Goal: Find specific page/section: Find specific page/section

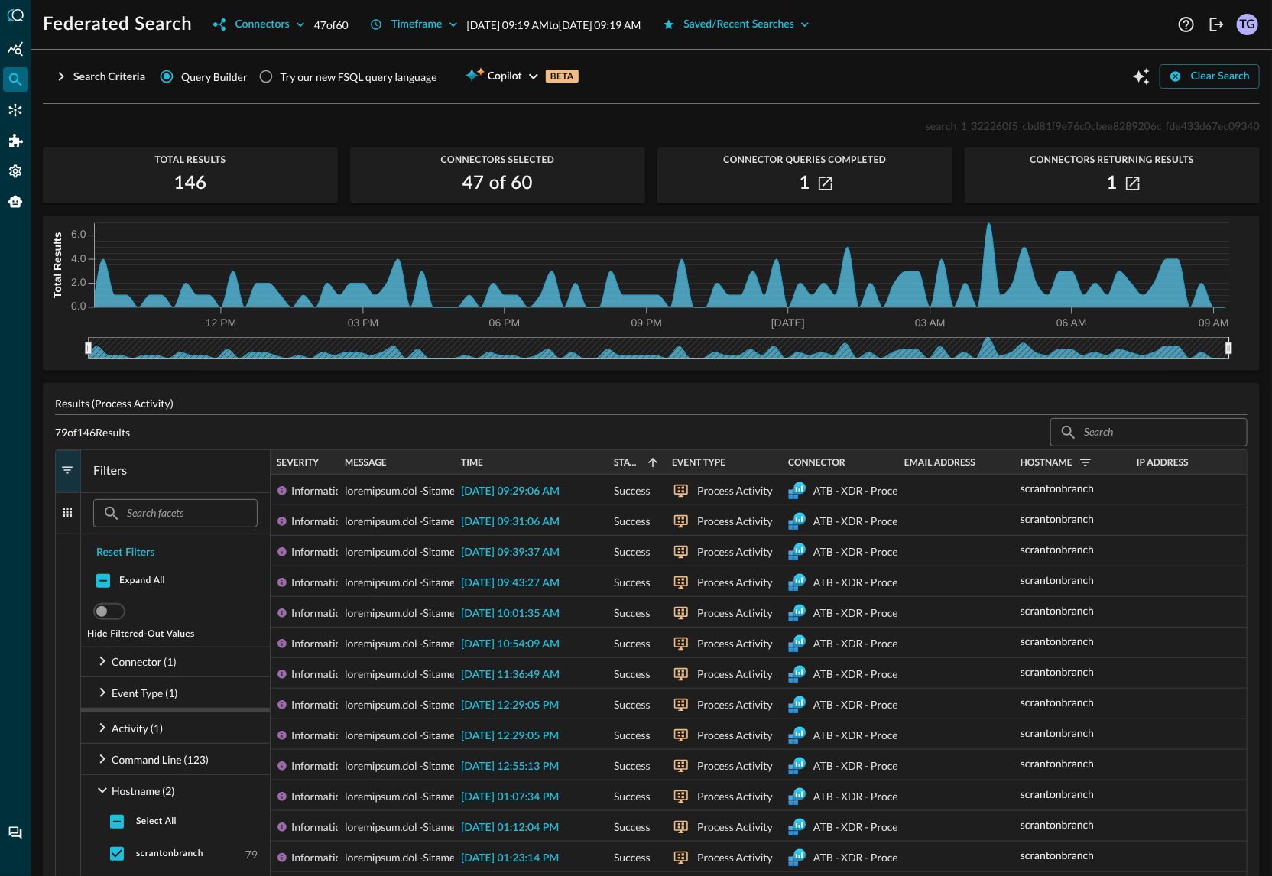
click at [124, 31] on h1 "Federated Search" at bounding box center [117, 24] width 149 height 24
click at [132, 21] on h1 "Federated Search" at bounding box center [117, 24] width 149 height 24
click at [15, 56] on icon "Summary Insights" at bounding box center [15, 48] width 15 height 15
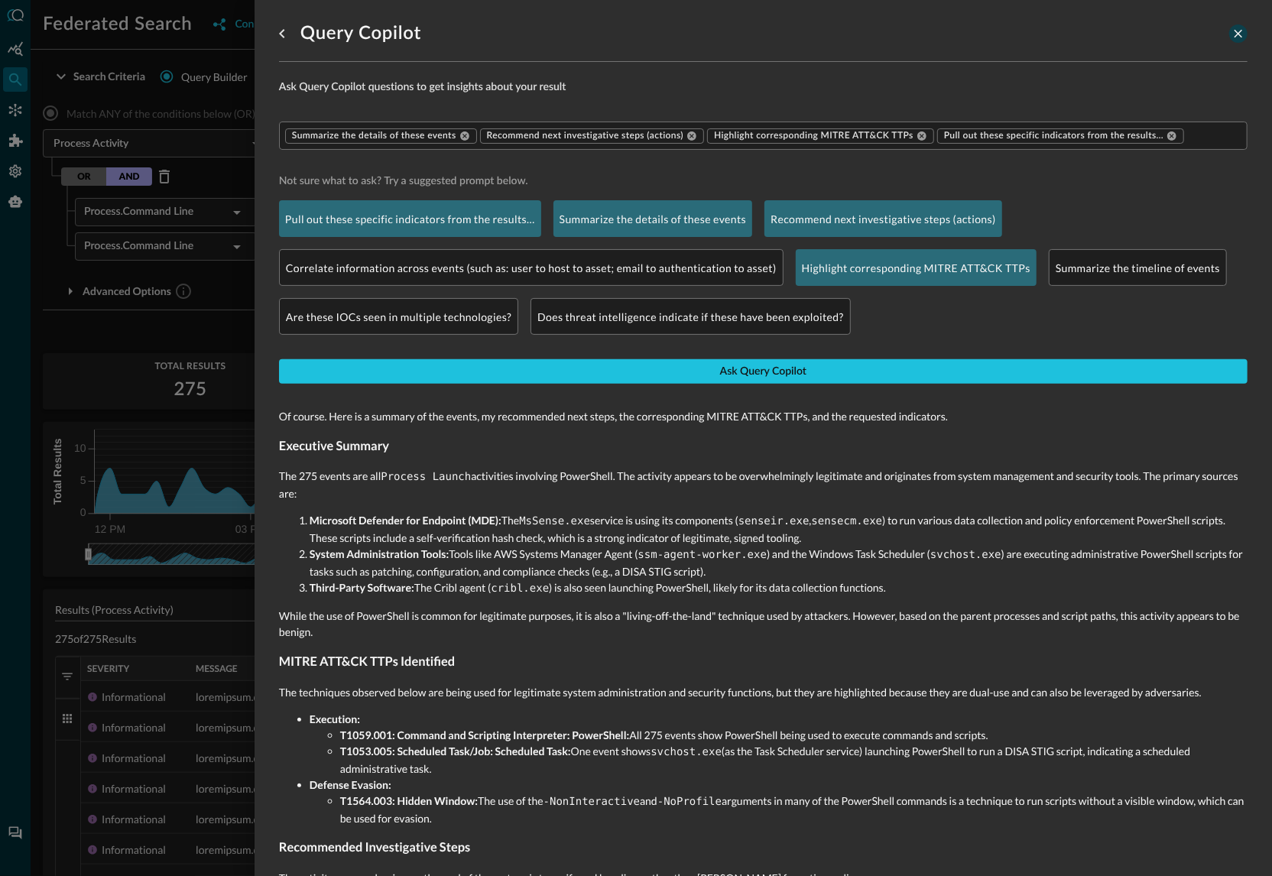
click at [1240, 37] on icon "close-drawer" at bounding box center [1238, 34] width 14 height 14
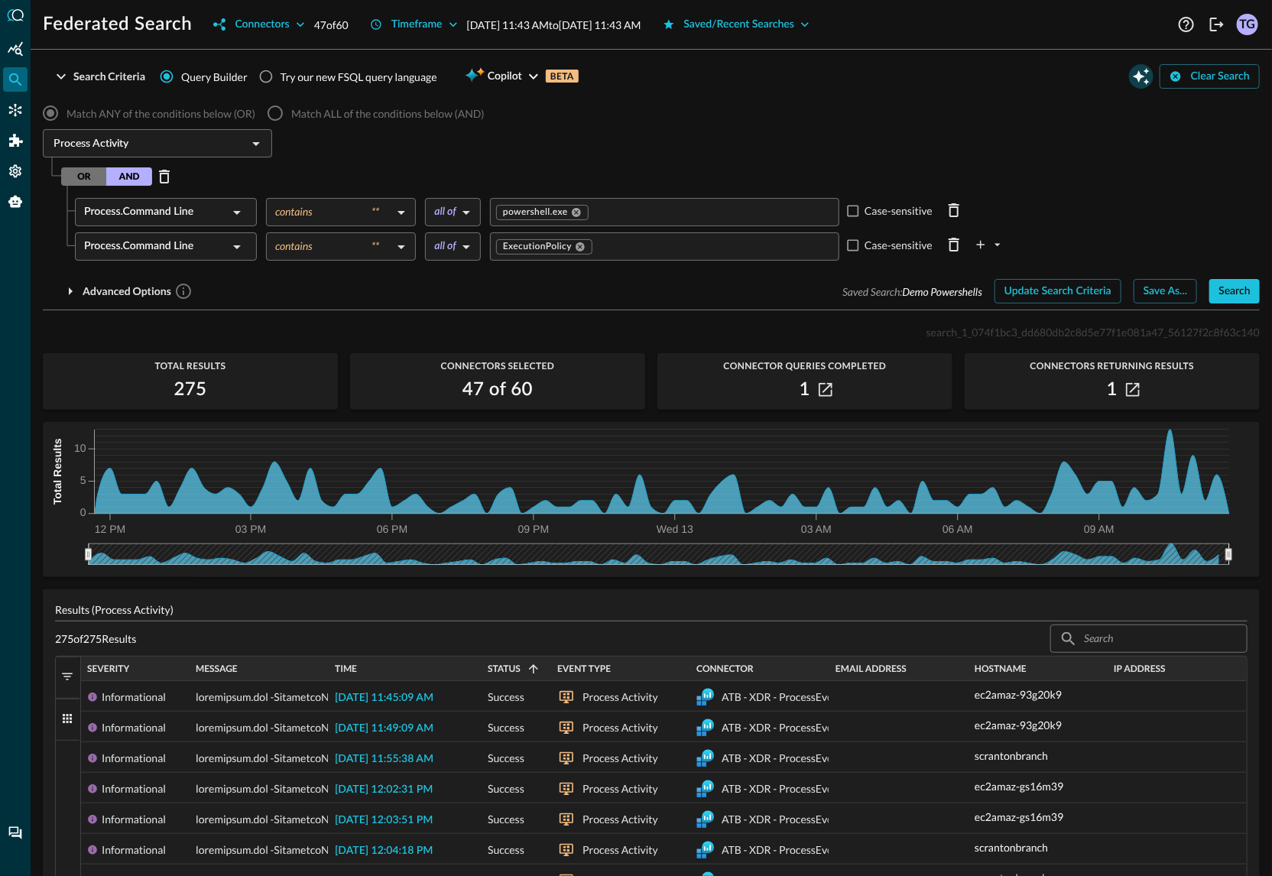
click at [1143, 79] on icon "Open Query Copilot" at bounding box center [1141, 76] width 18 height 18
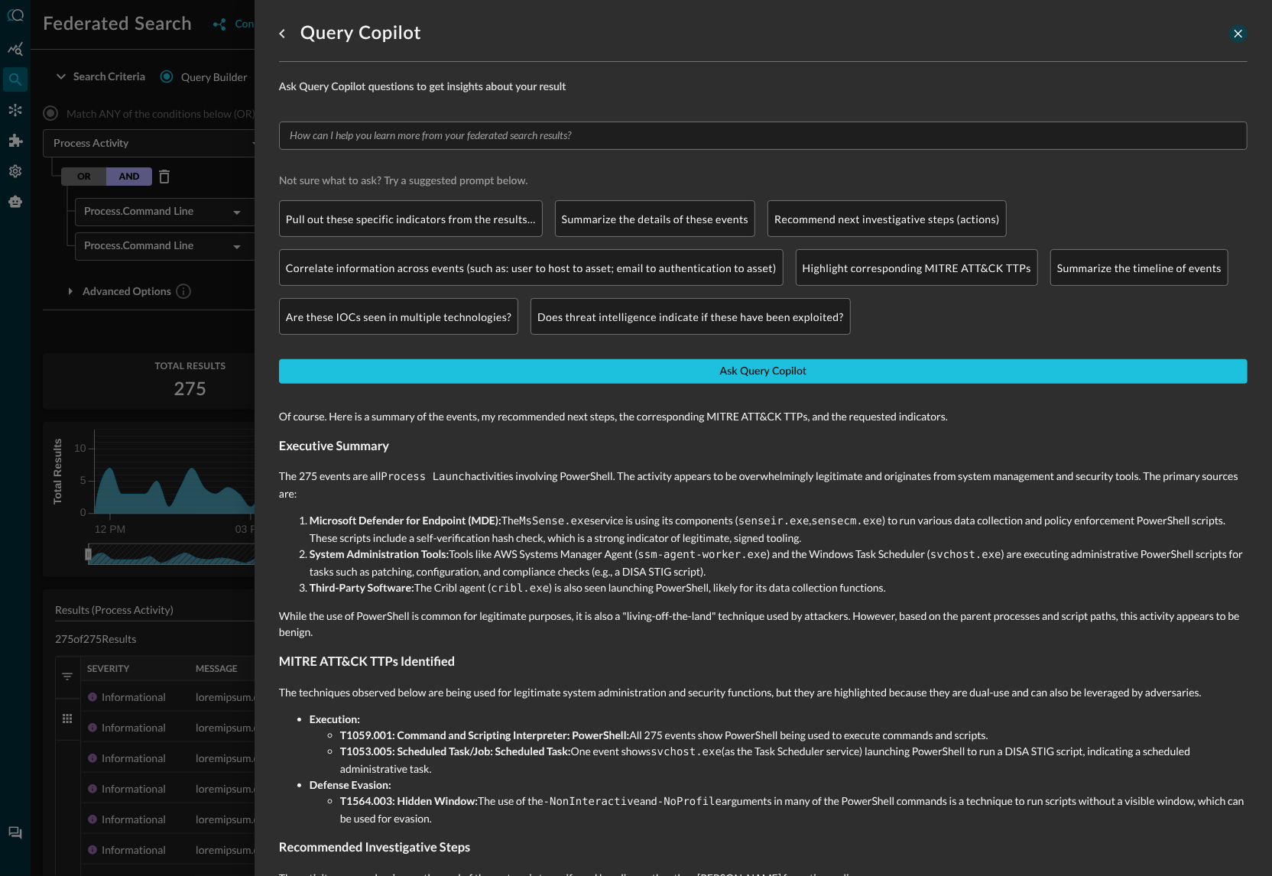
click at [1237, 33] on icon "close-drawer" at bounding box center [1238, 34] width 14 height 14
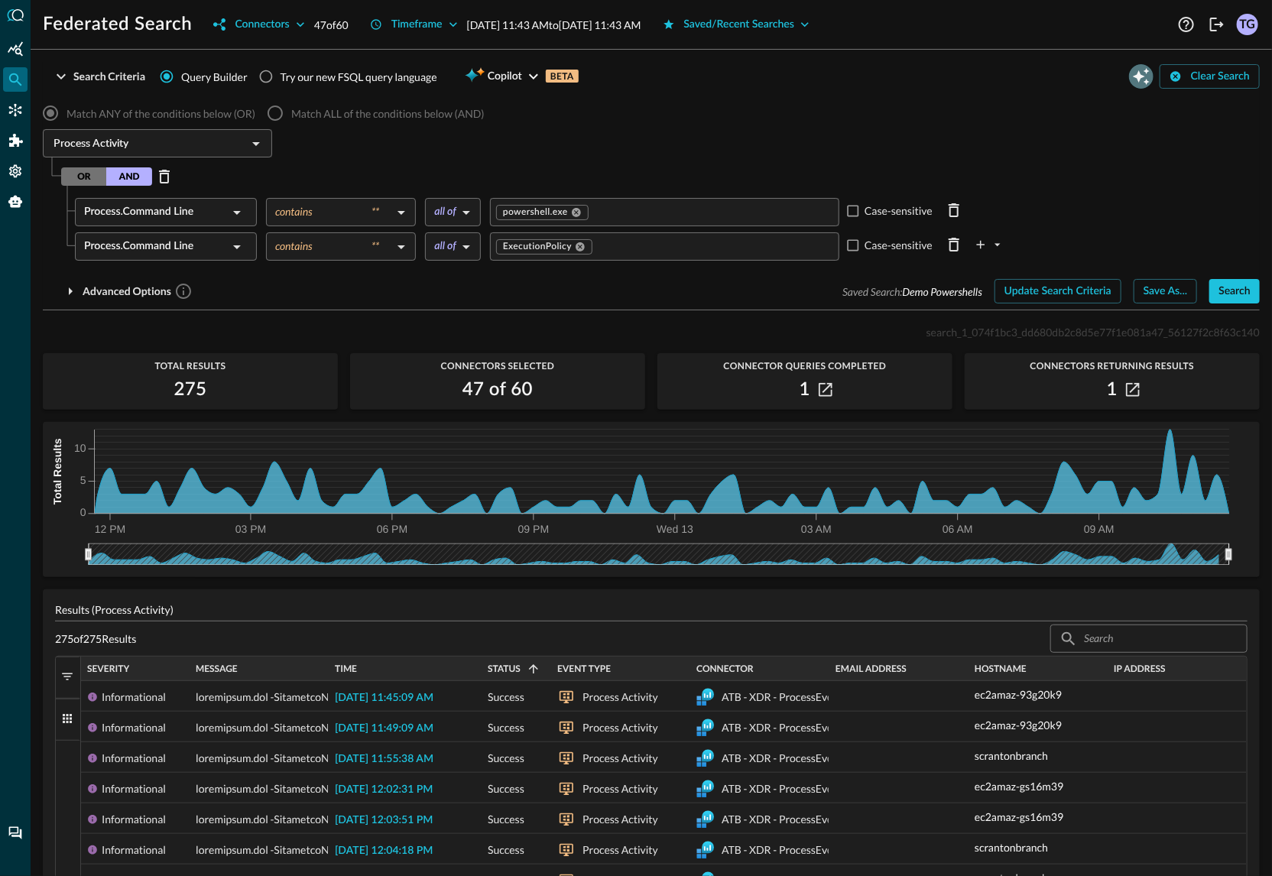
click at [1142, 83] on icon "Open Query Copilot" at bounding box center [1141, 76] width 18 height 18
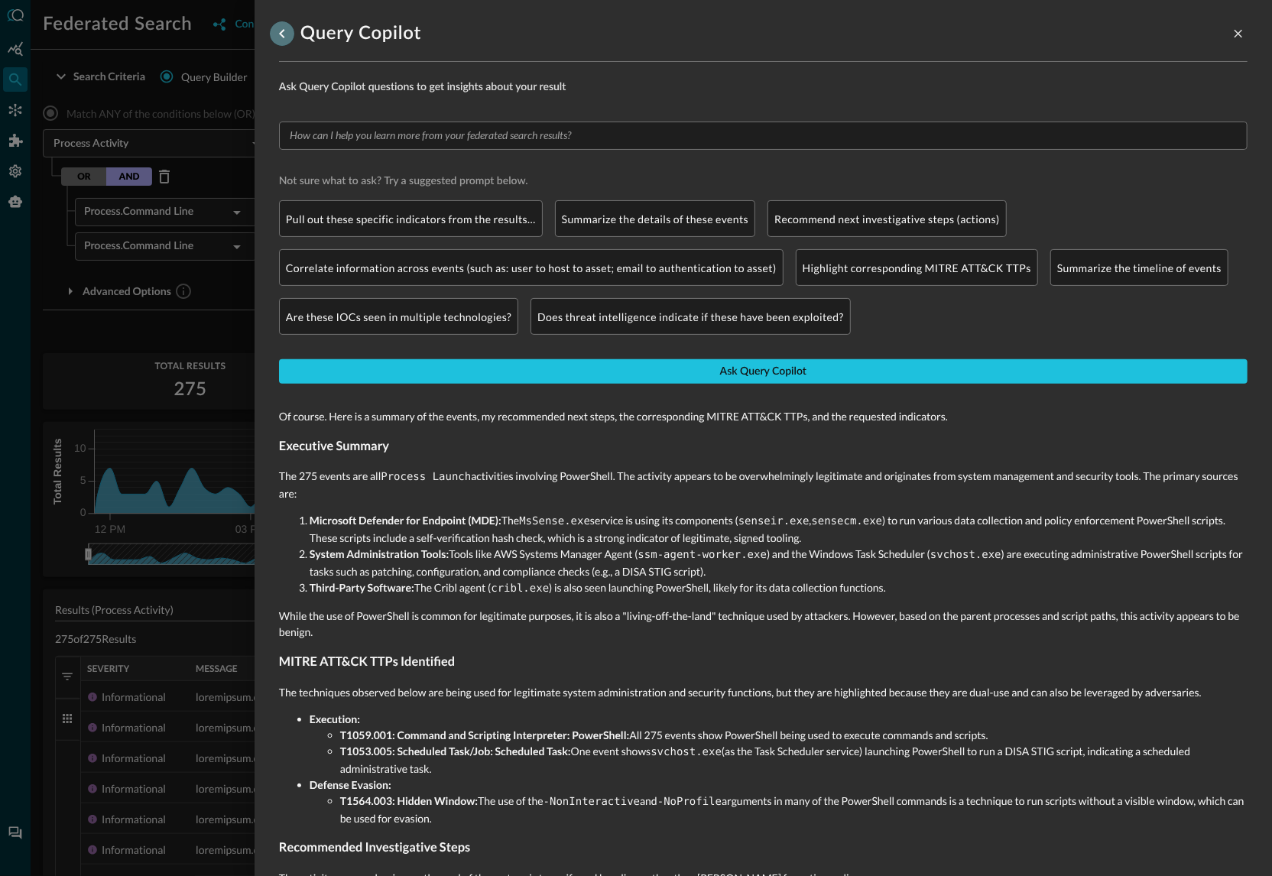
click at [290, 36] on icon "go back" at bounding box center [282, 33] width 18 height 18
